Goal: Information Seeking & Learning: Find specific fact

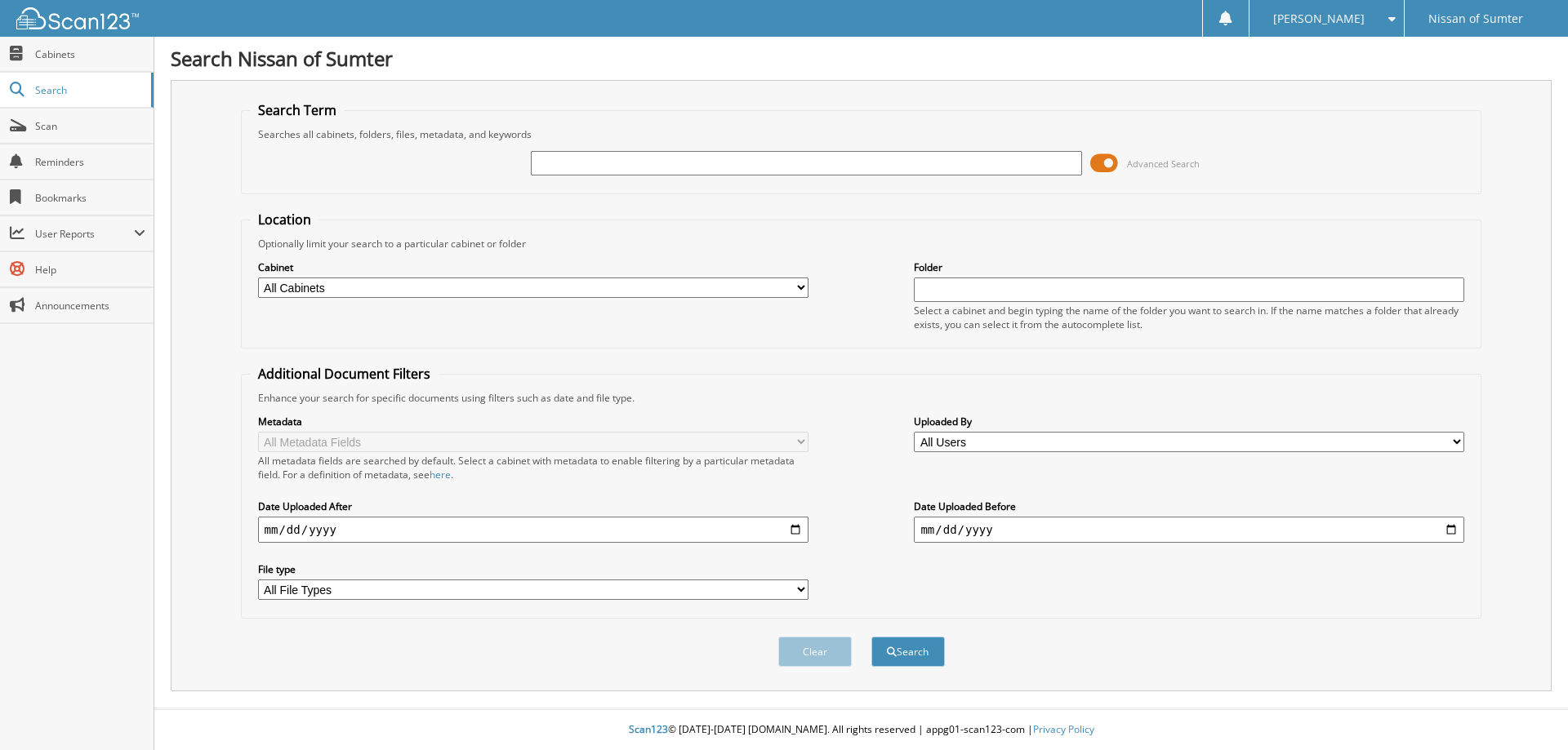
click at [578, 160] on input "text" at bounding box center [806, 163] width 551 height 25
type input "64809"
click at [905, 655] on button "Search" at bounding box center [908, 652] width 73 height 30
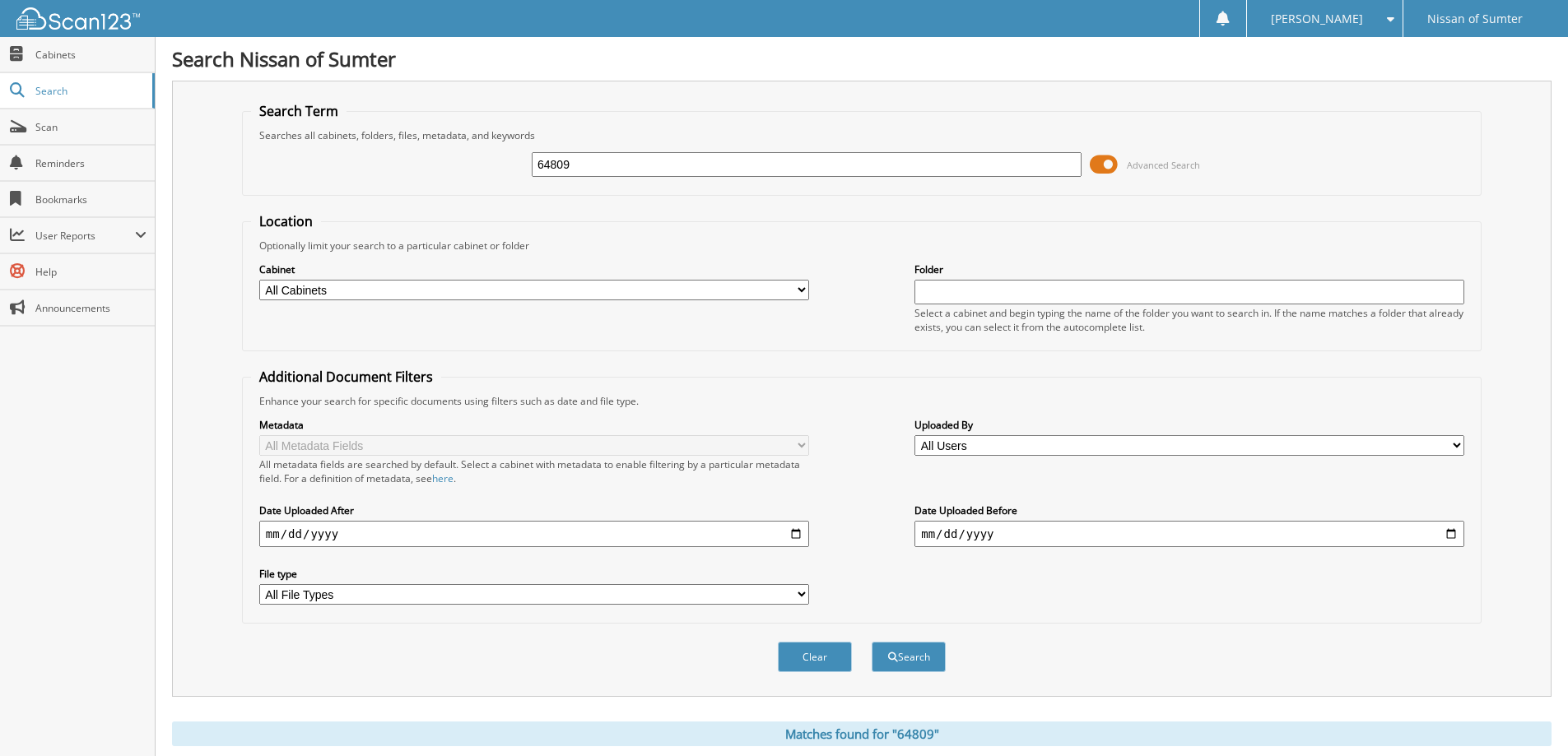
click at [1109, 160] on span at bounding box center [1104, 164] width 28 height 25
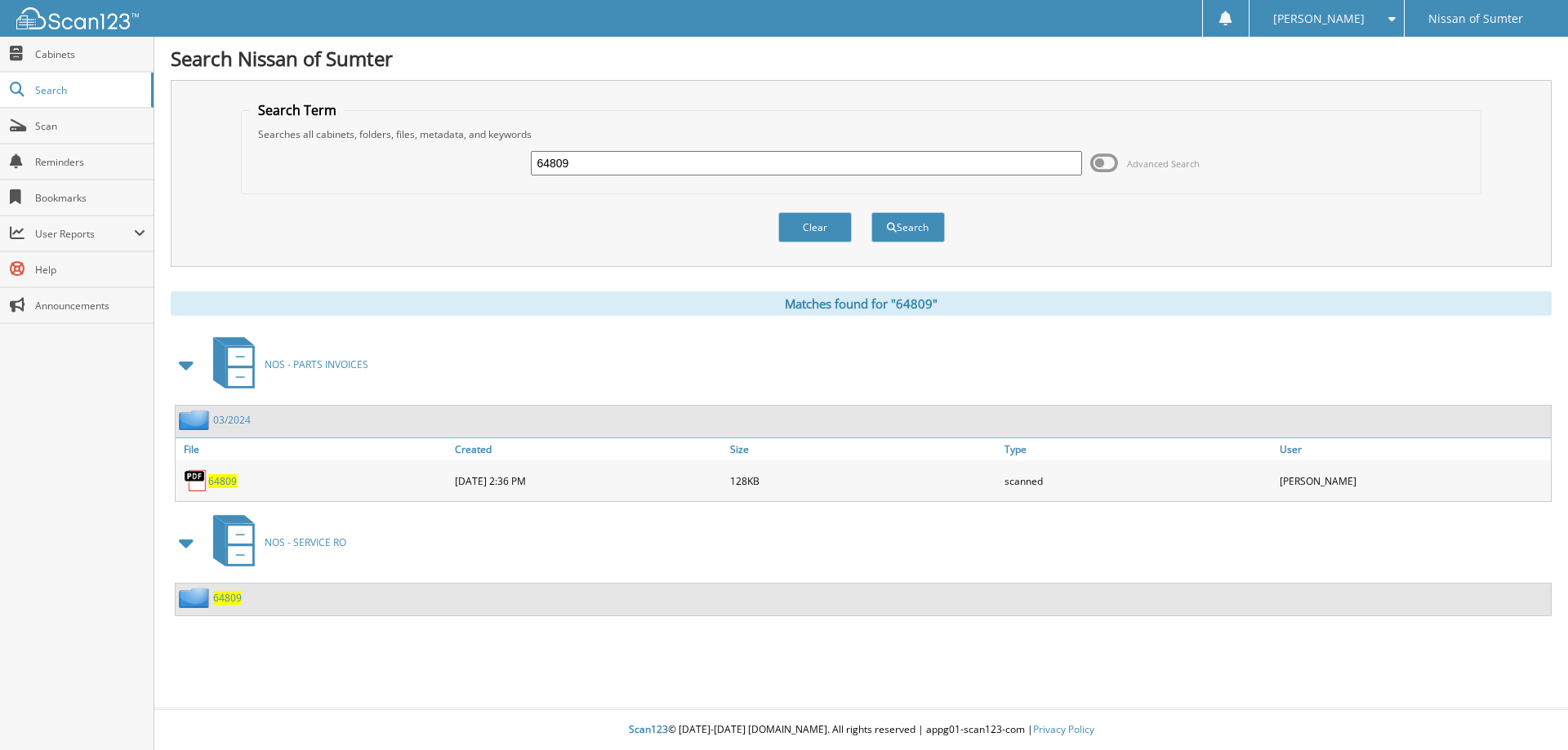
click at [223, 598] on span "64809" at bounding box center [228, 598] width 29 height 14
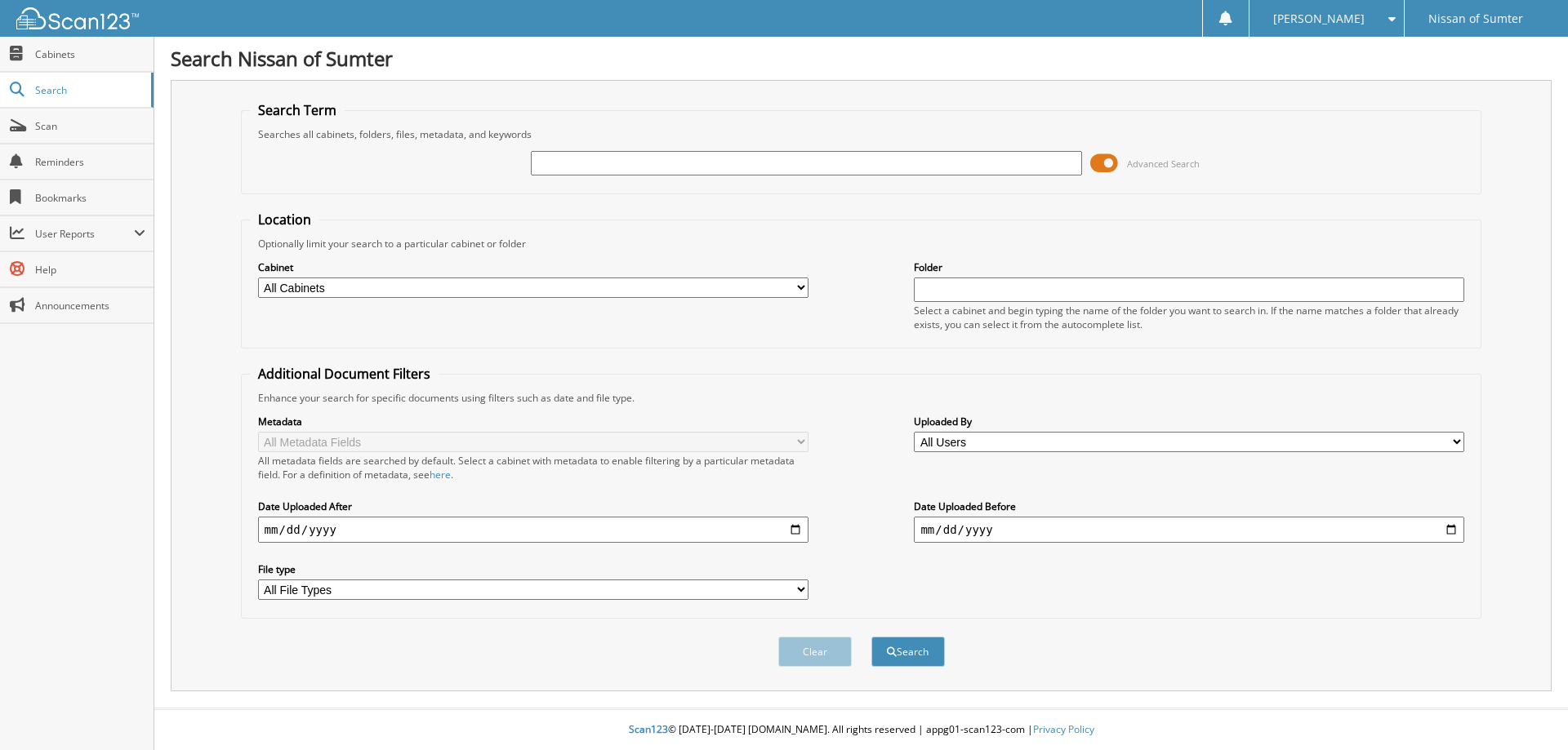
click at [600, 166] on input "text" at bounding box center [806, 163] width 551 height 25
type input "64806"
click at [1112, 166] on span at bounding box center [1105, 163] width 28 height 25
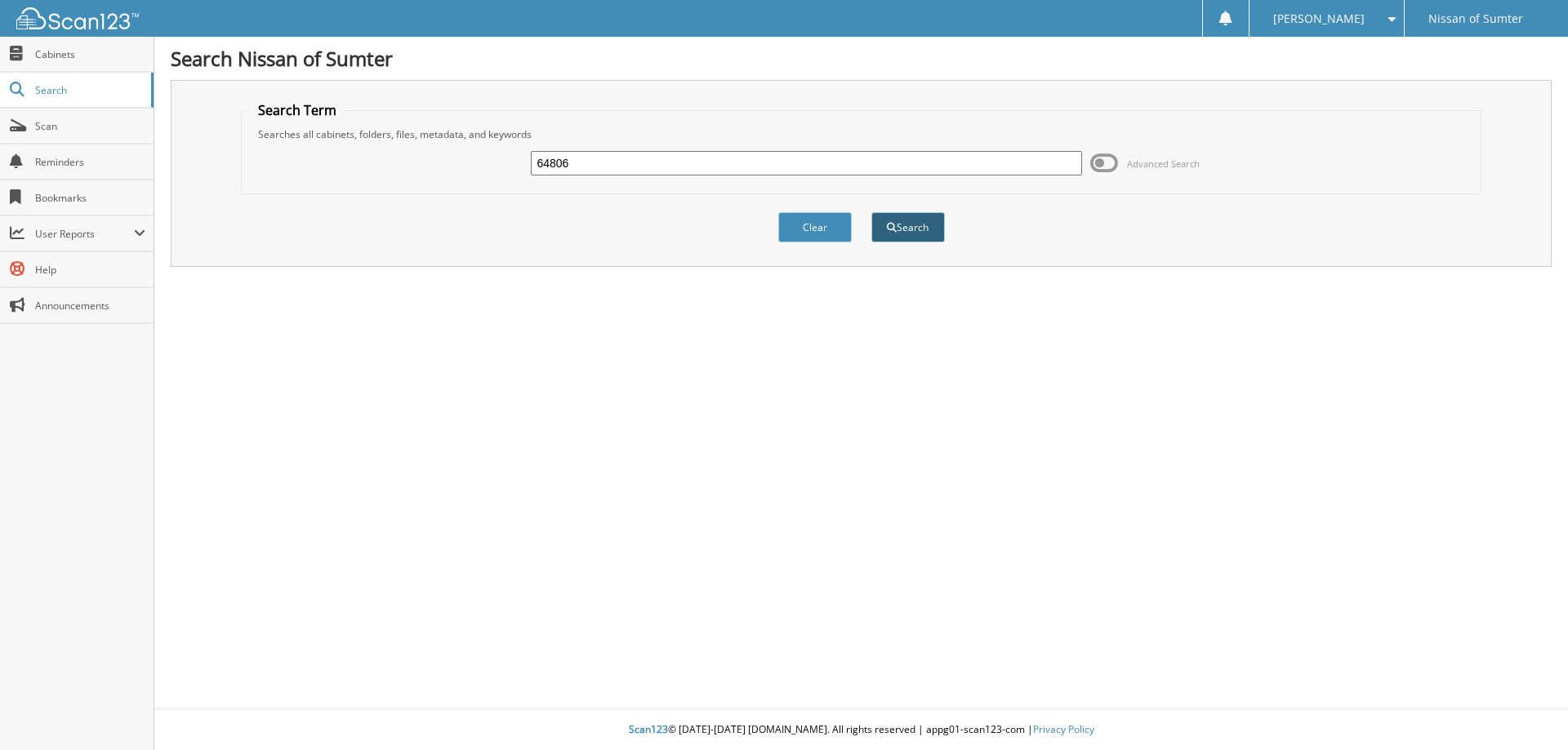
click at [914, 230] on button "Search" at bounding box center [908, 227] width 73 height 30
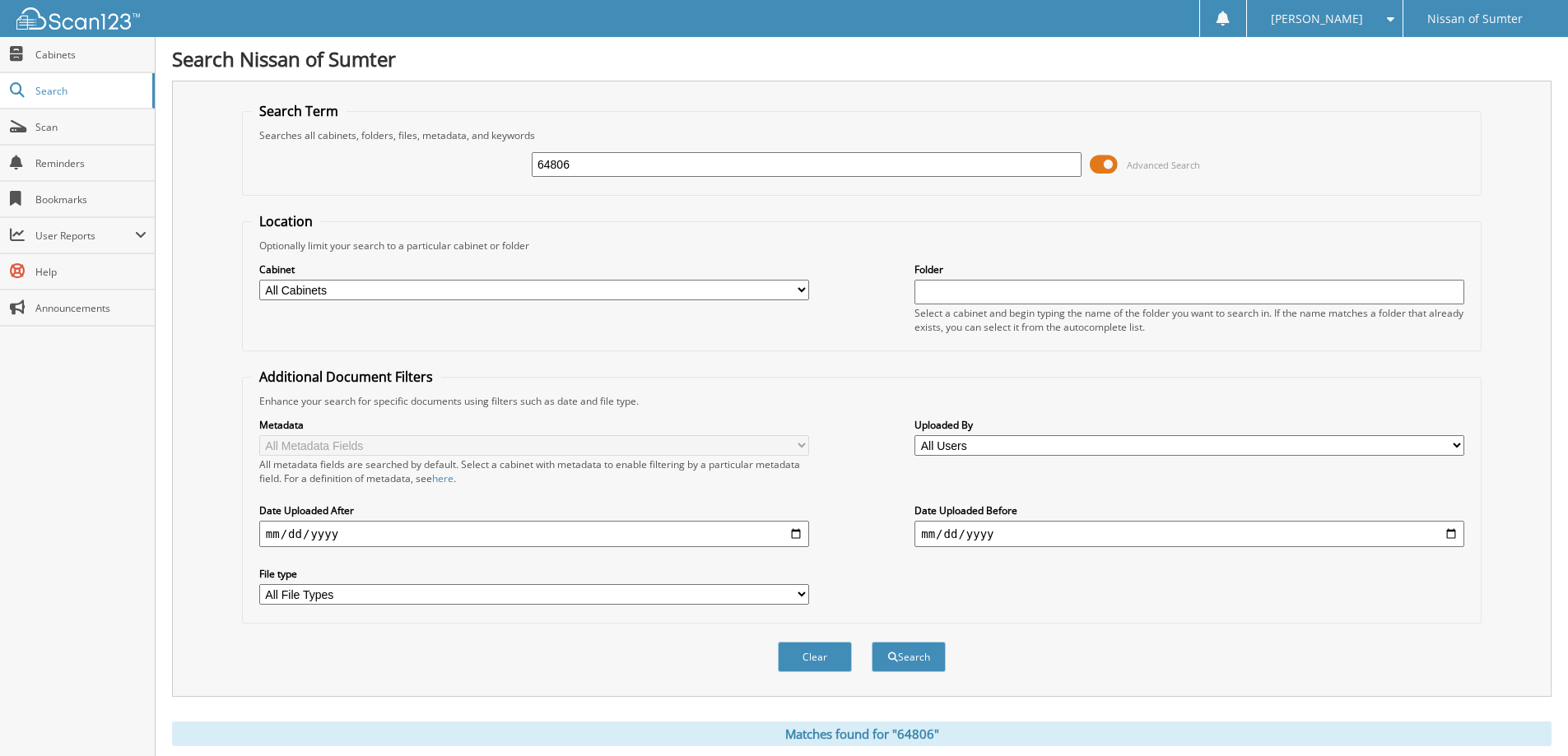
click at [1109, 164] on span at bounding box center [1104, 164] width 28 height 25
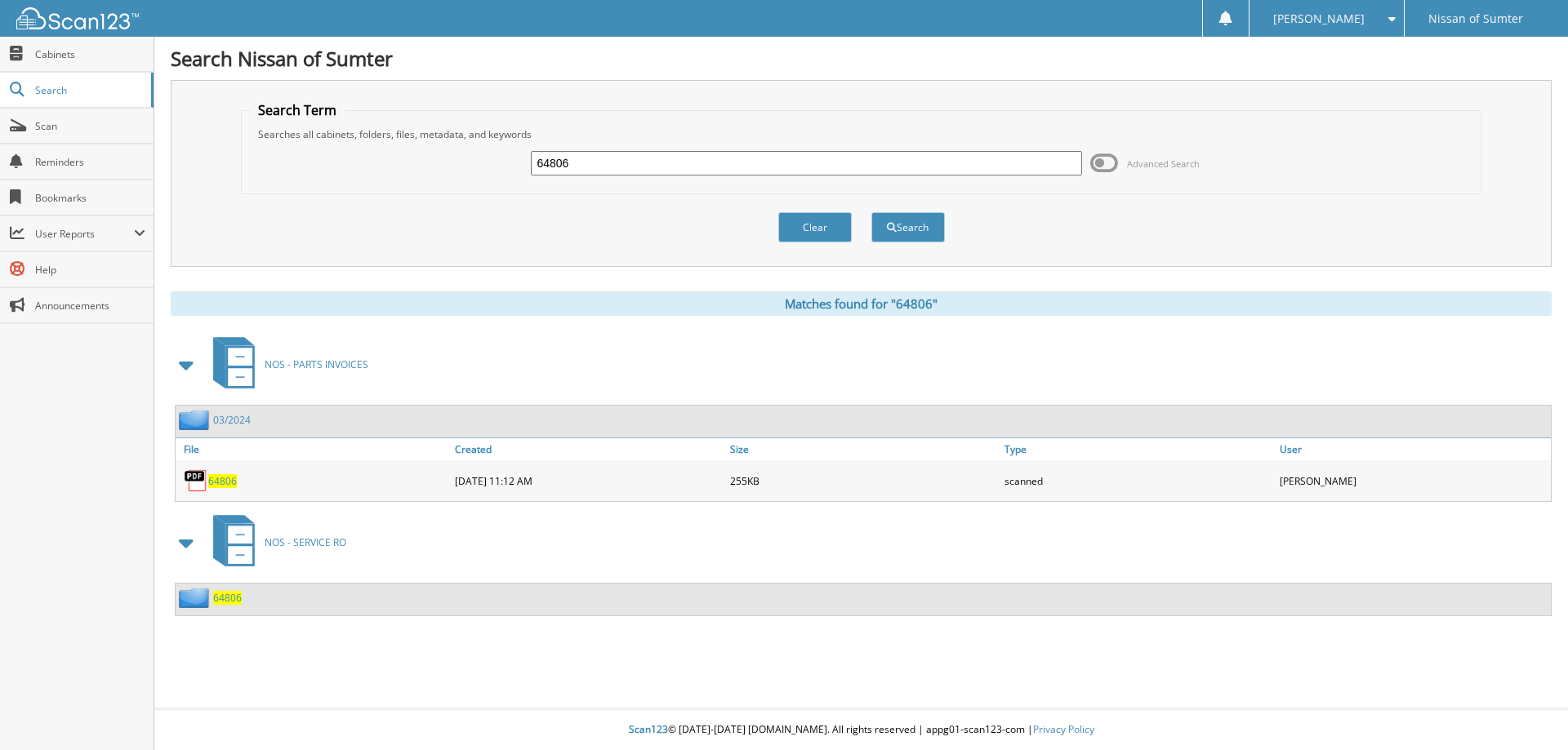
click at [225, 599] on span "64806" at bounding box center [228, 598] width 29 height 14
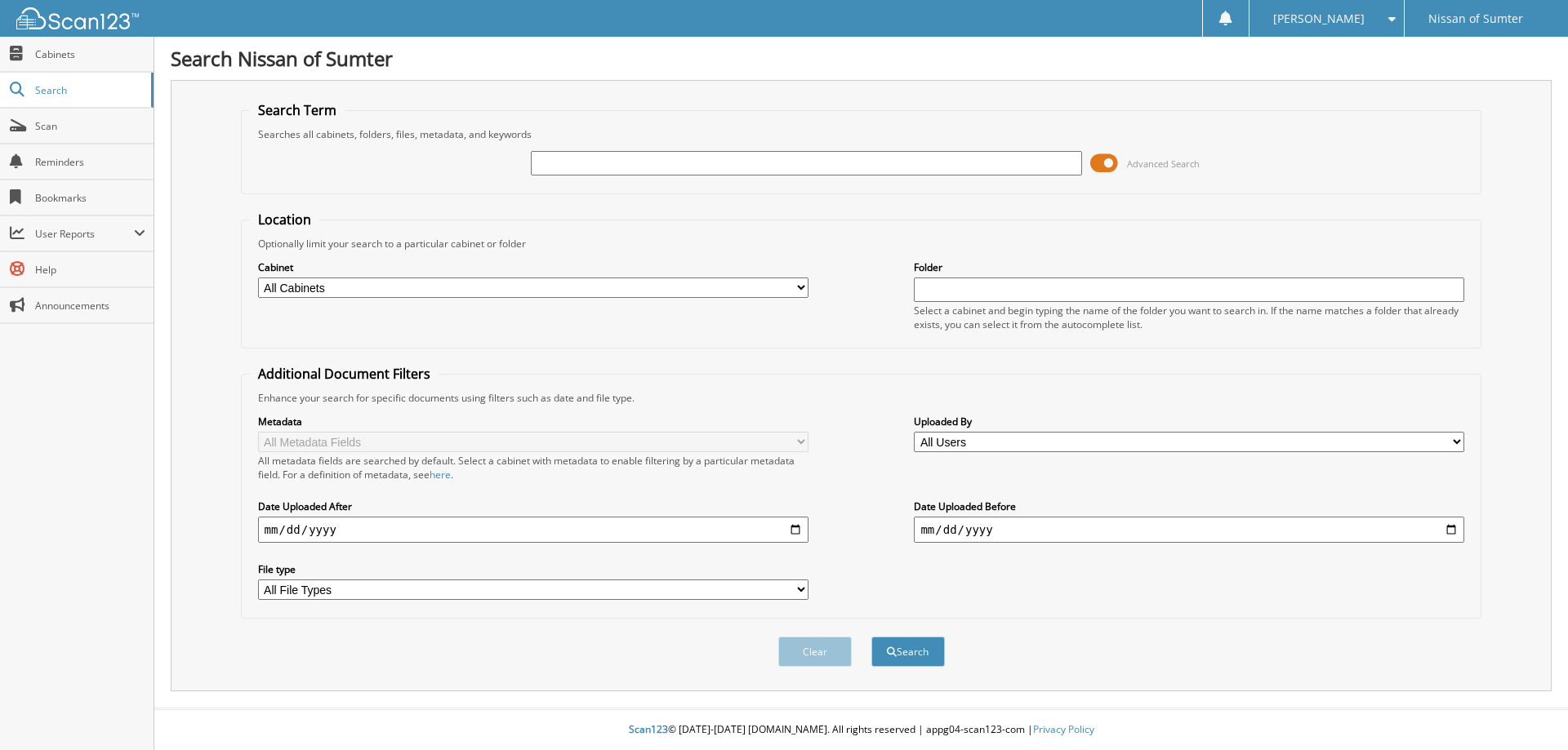
click at [559, 162] on input "text" at bounding box center [806, 163] width 551 height 25
drag, startPoint x: 606, startPoint y: 164, endPoint x: 421, endPoint y: 151, distance: 185.5
click at [421, 151] on div "167045584 Advanced Search" at bounding box center [861, 162] width 1223 height 44
type input "64809"
click at [918, 649] on button "Search" at bounding box center [908, 652] width 73 height 30
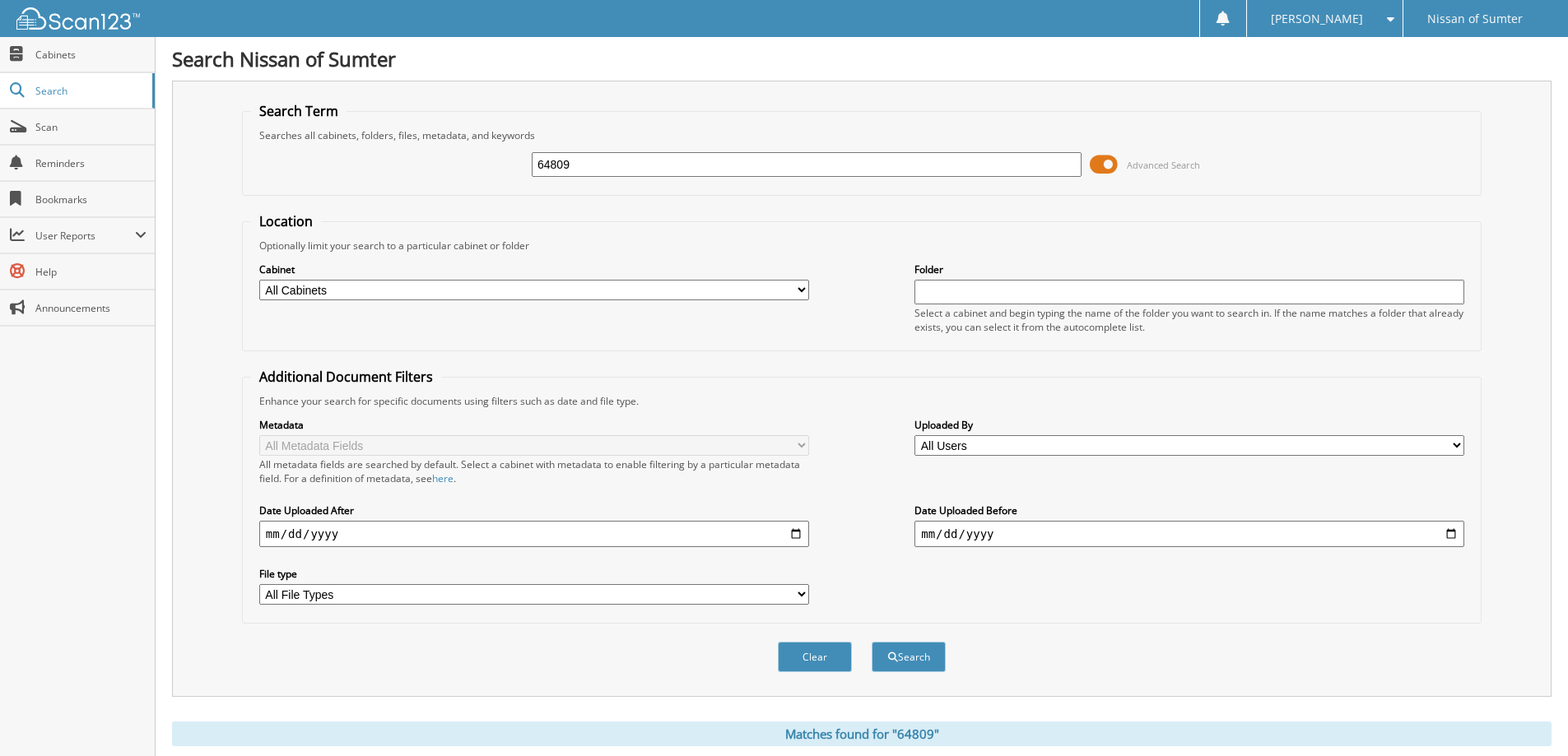
click at [1107, 157] on span at bounding box center [1104, 164] width 28 height 25
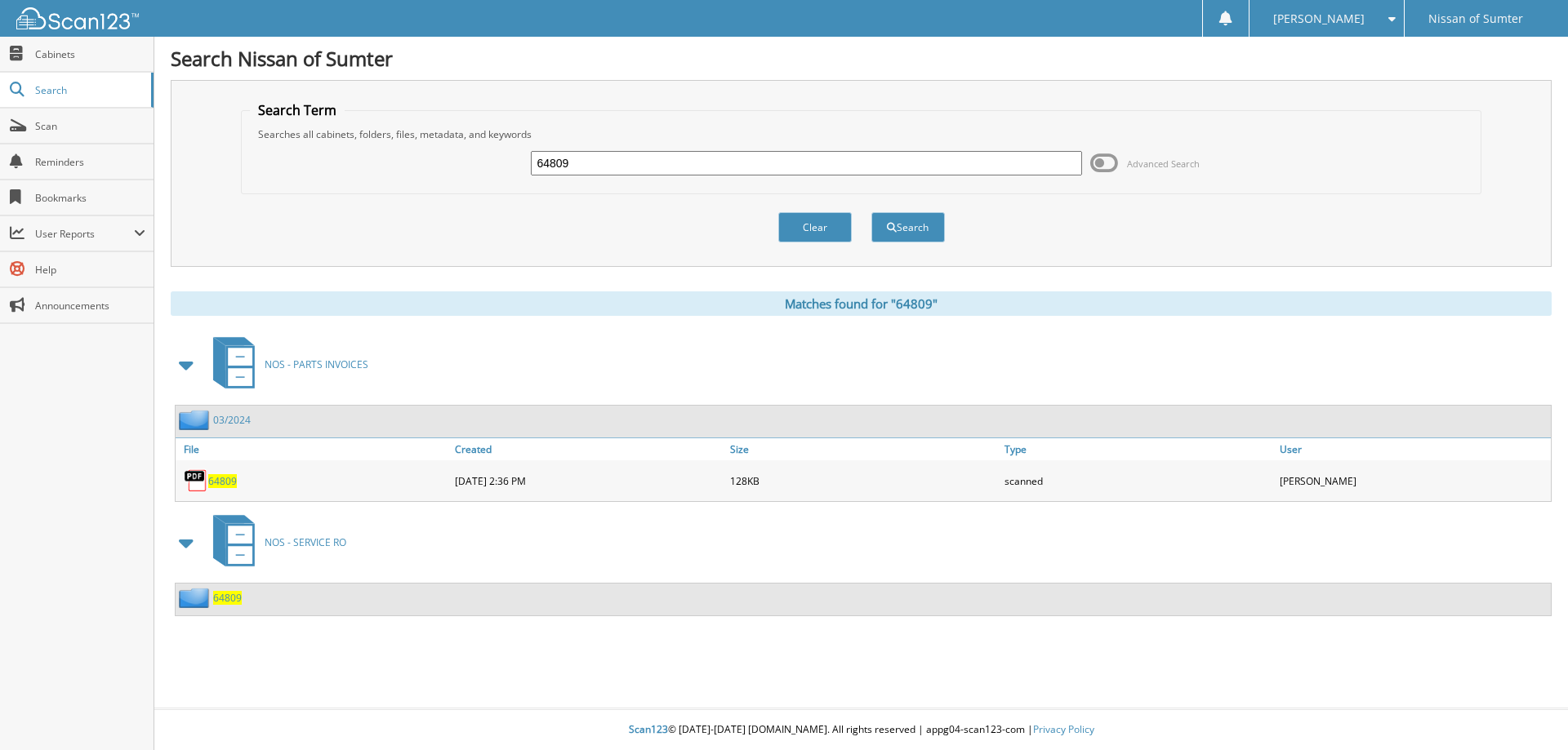
click at [242, 593] on div "64809" at bounding box center [863, 599] width 1375 height 32
click at [236, 599] on span "64809" at bounding box center [228, 598] width 29 height 14
